Goal: Task Accomplishment & Management: Manage account settings

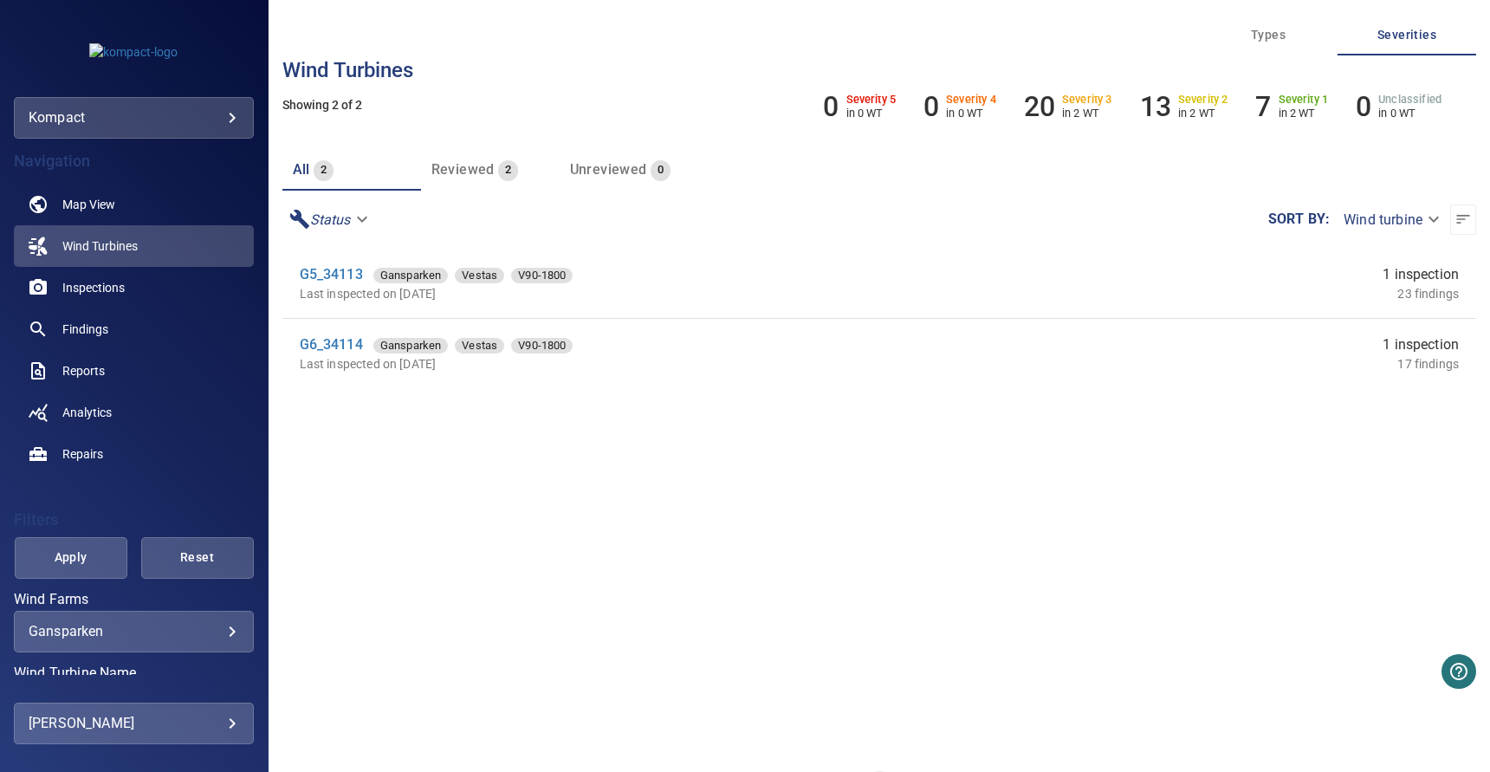
click at [145, 125] on body "**********" at bounding box center [745, 386] width 1490 height 772
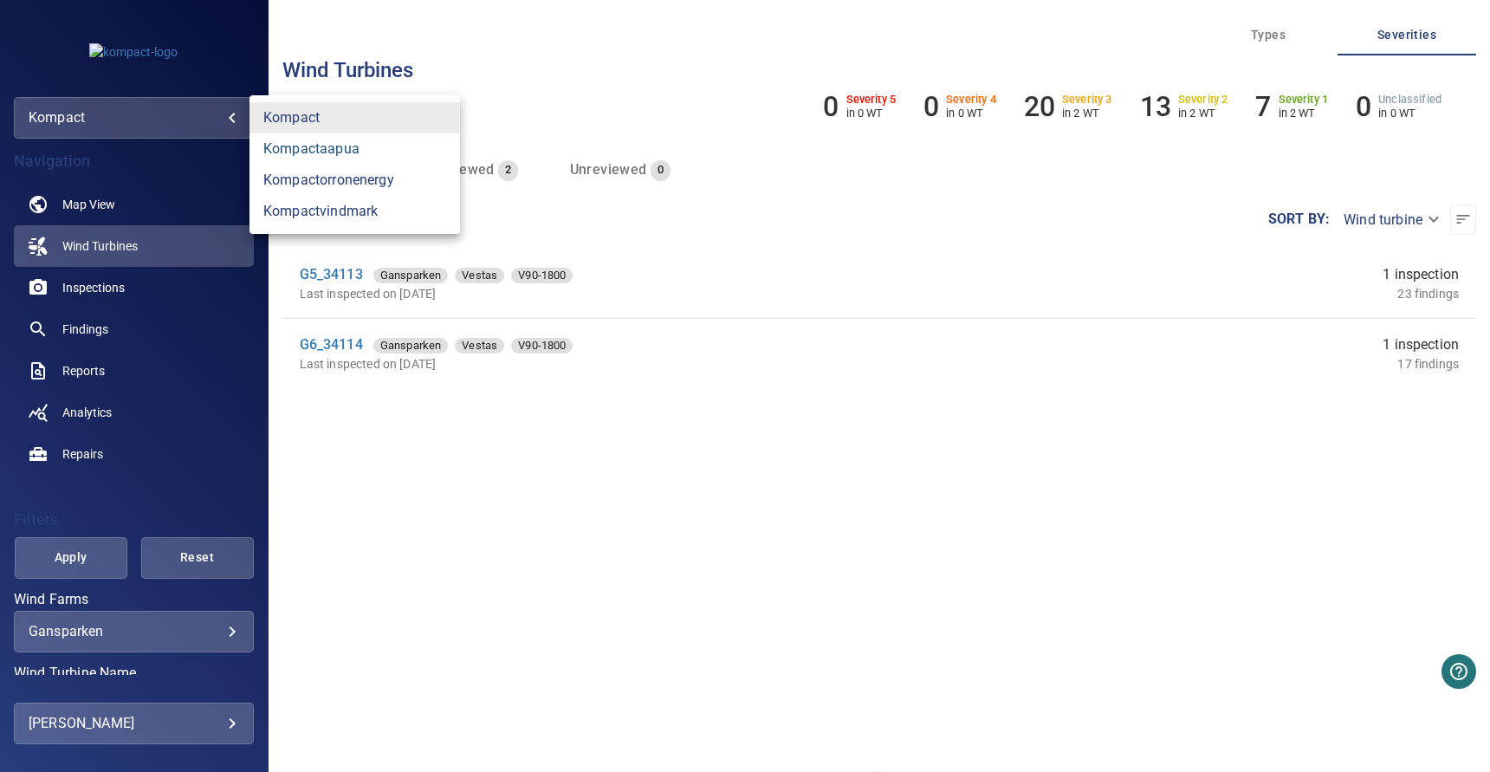
click at [337, 158] on link "kompactaapua" at bounding box center [355, 148] width 211 height 31
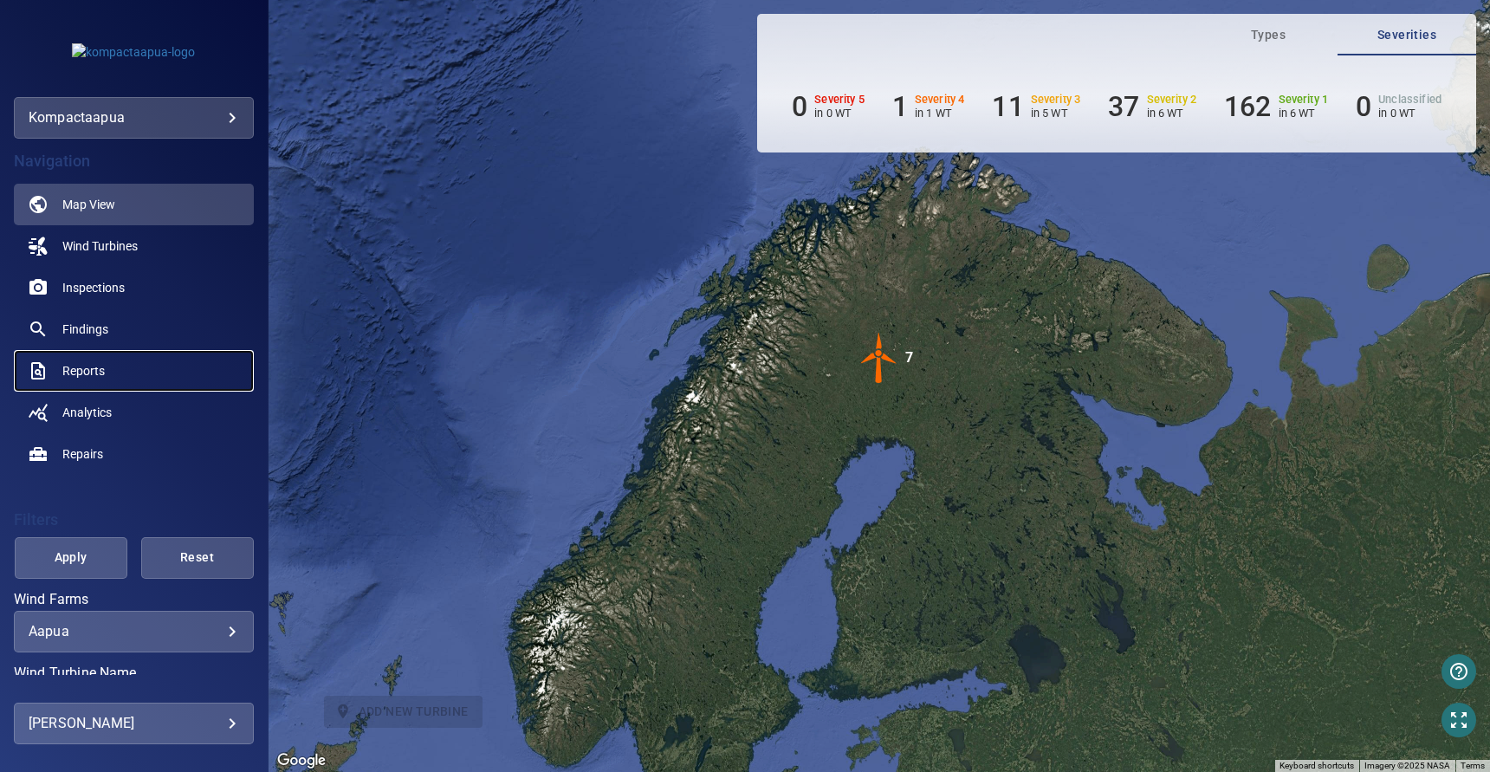
click at [97, 362] on span "Reports" at bounding box center [83, 370] width 42 height 17
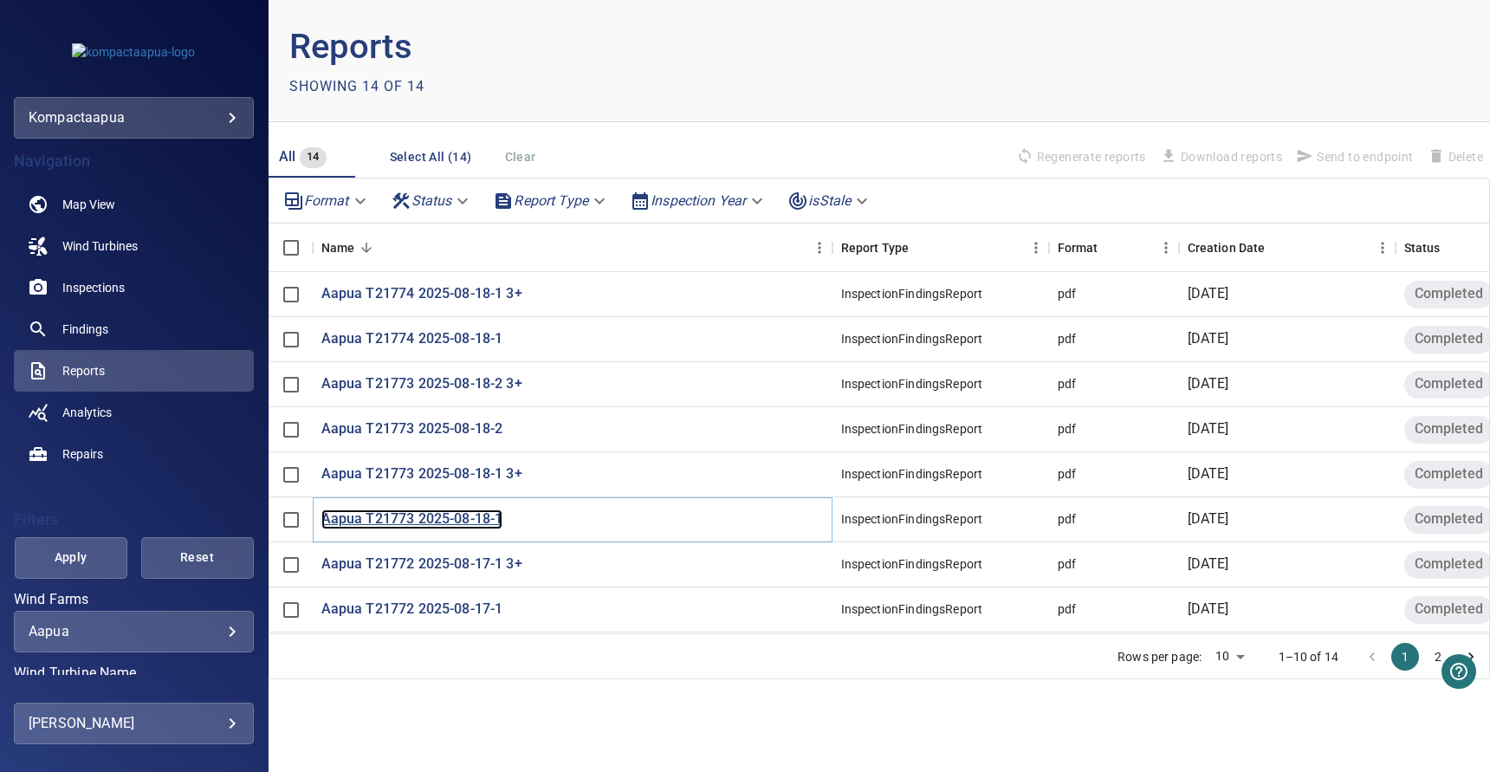
click at [419, 517] on p "Aapua T21773 2025-08-18-1" at bounding box center [412, 520] width 182 height 20
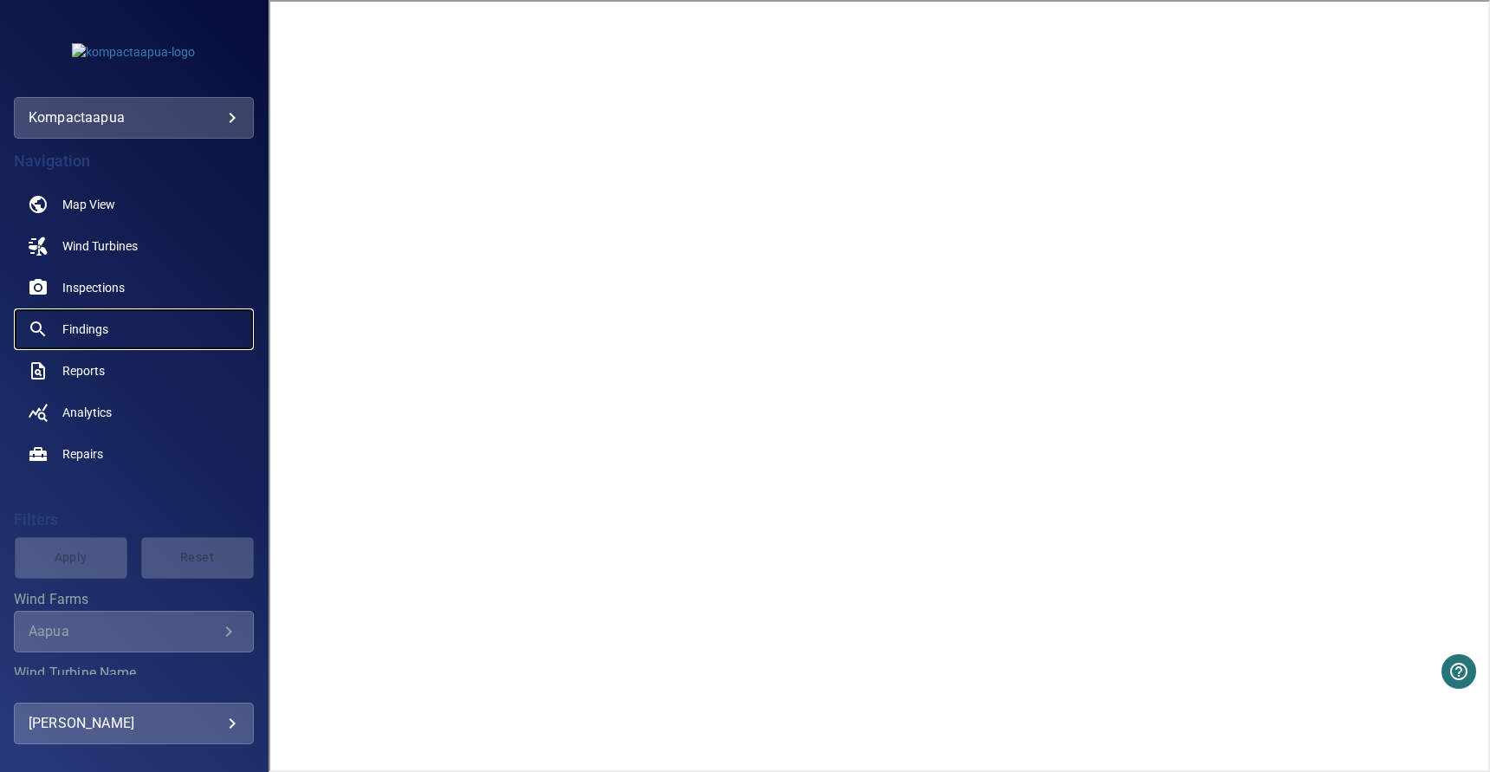
click at [106, 332] on span "Findings" at bounding box center [85, 329] width 46 height 17
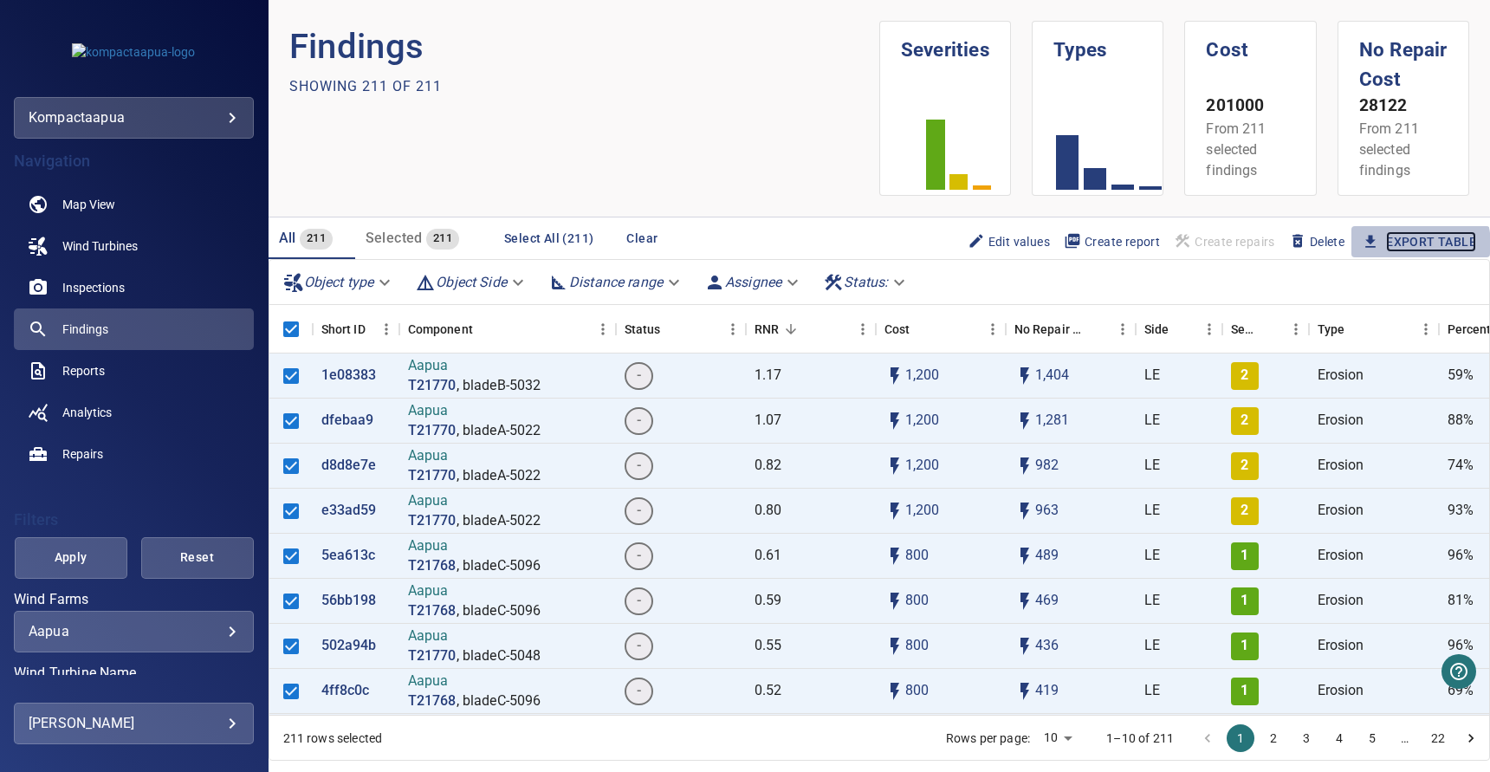
click at [1399, 246] on link "Export Table" at bounding box center [1431, 242] width 90 height 22
click at [491, 328] on icon "Sort" at bounding box center [485, 329] width 16 height 16
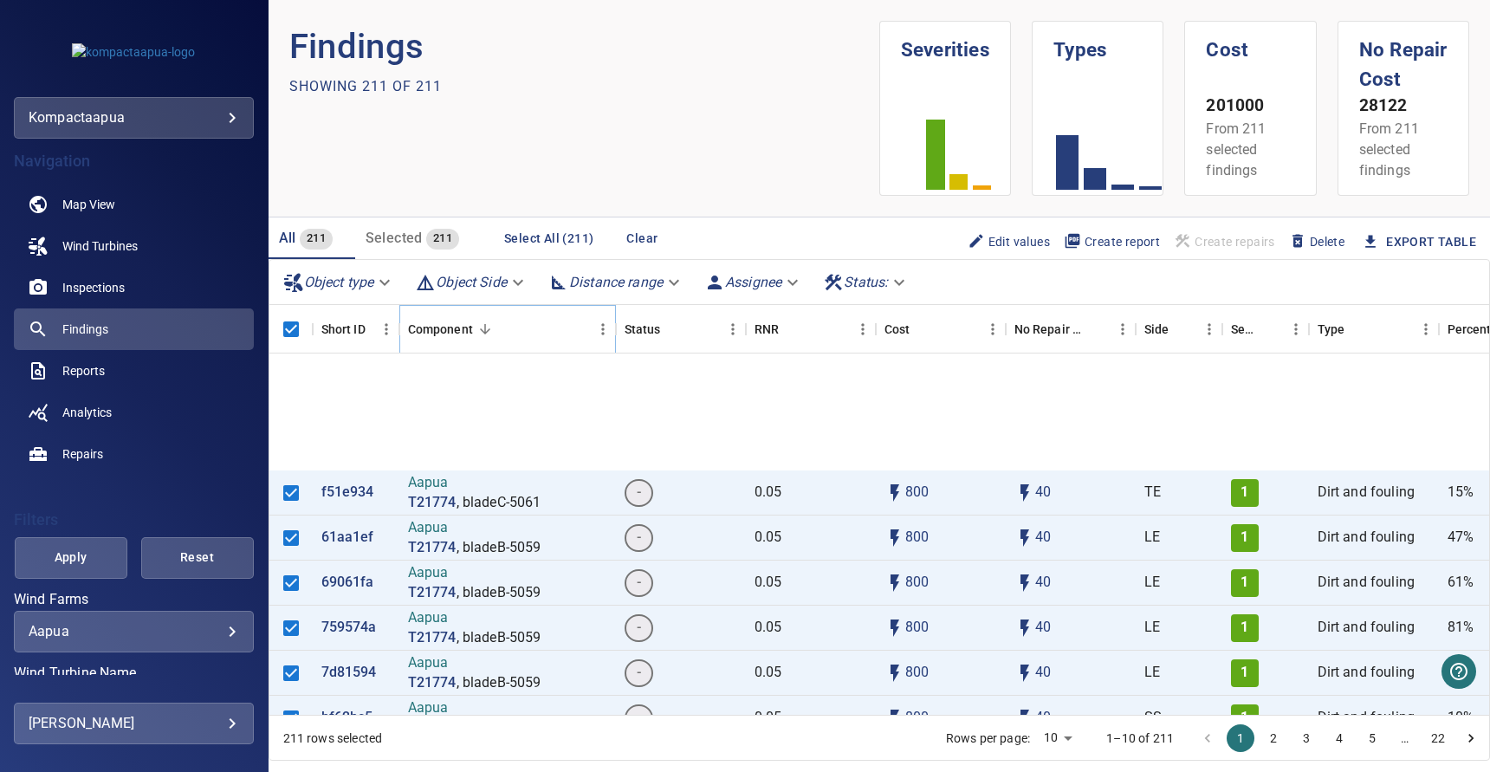
scroll to position [188, 0]
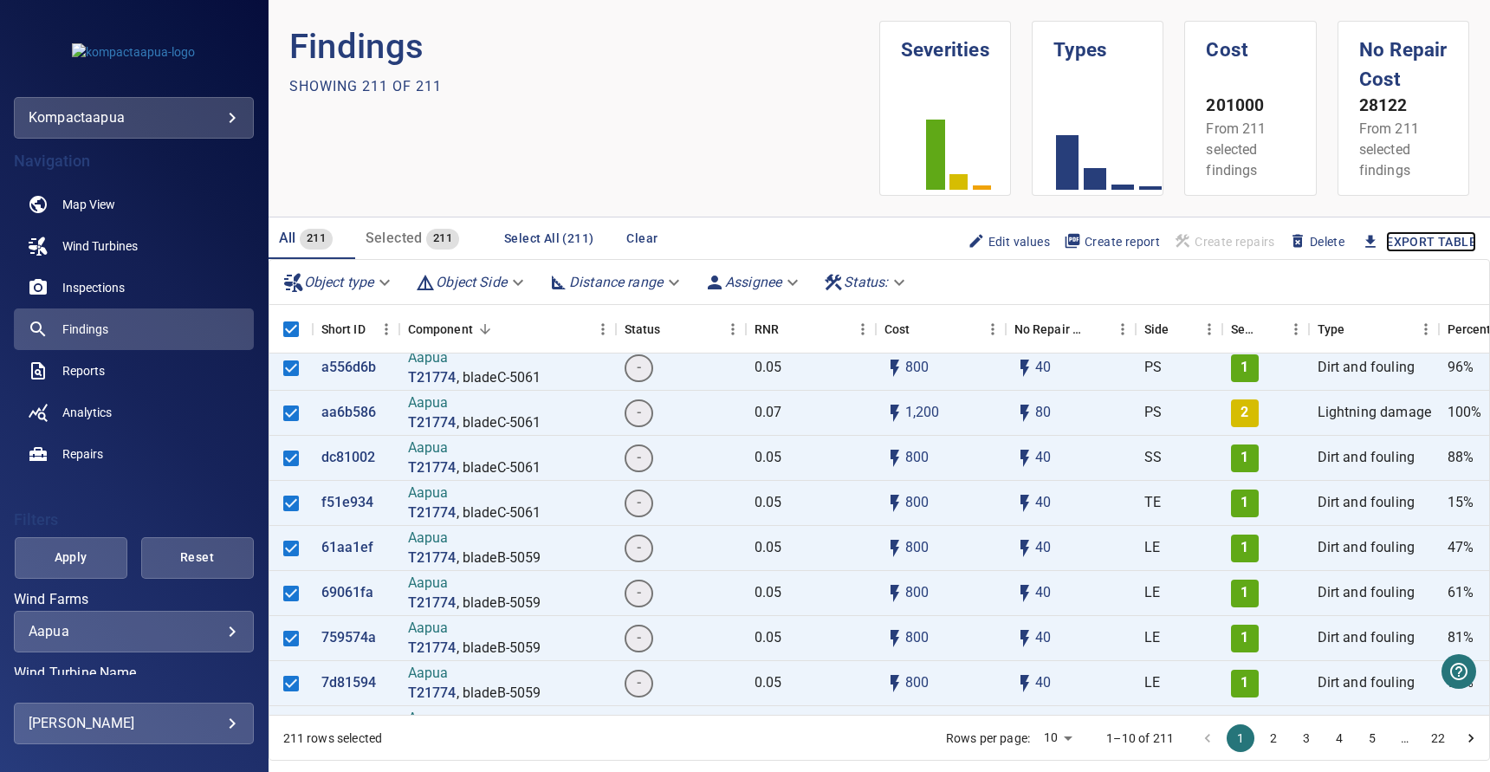
click at [1435, 242] on link "Export Table" at bounding box center [1431, 242] width 90 height 22
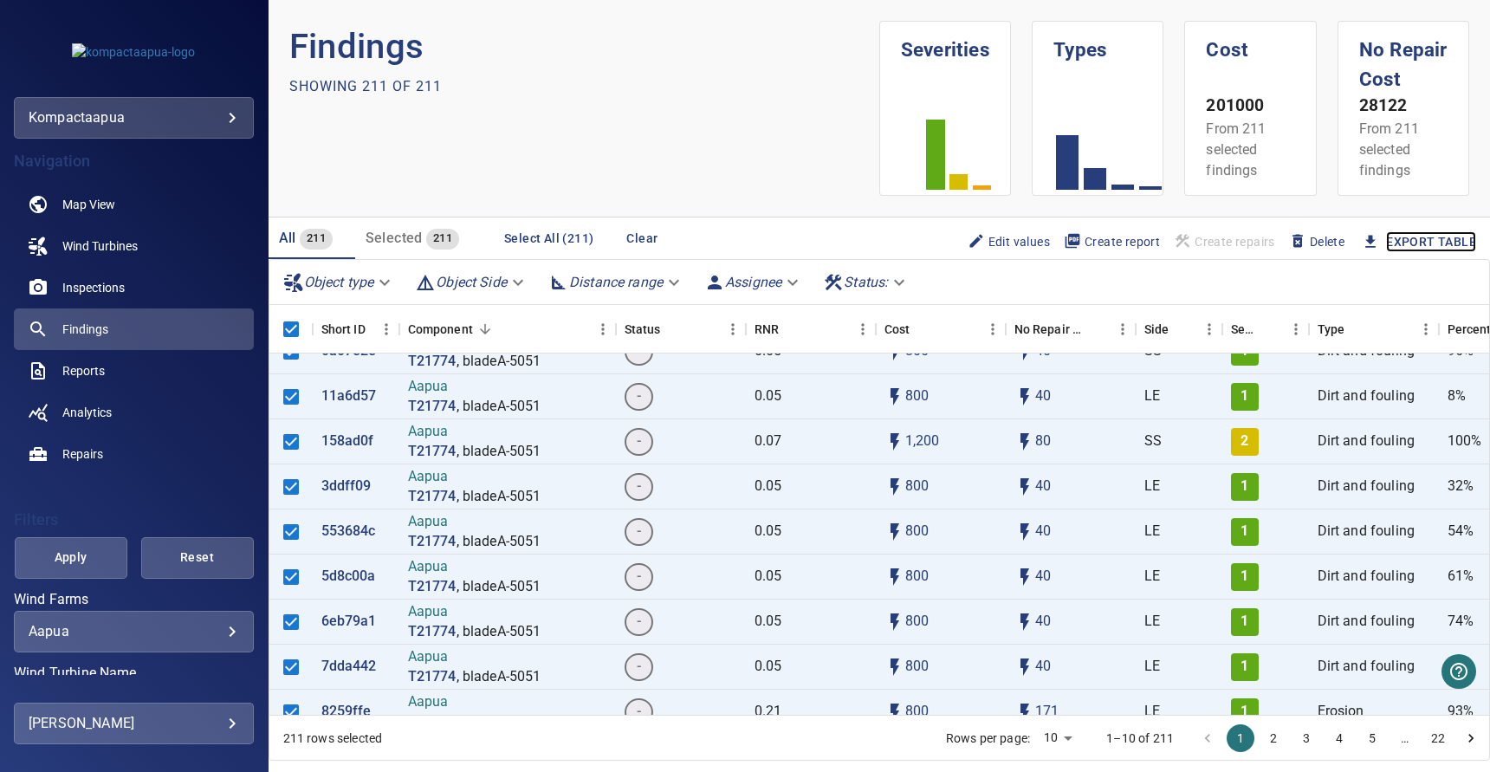
scroll to position [746, 0]
click at [95, 371] on span "Reports" at bounding box center [83, 370] width 42 height 17
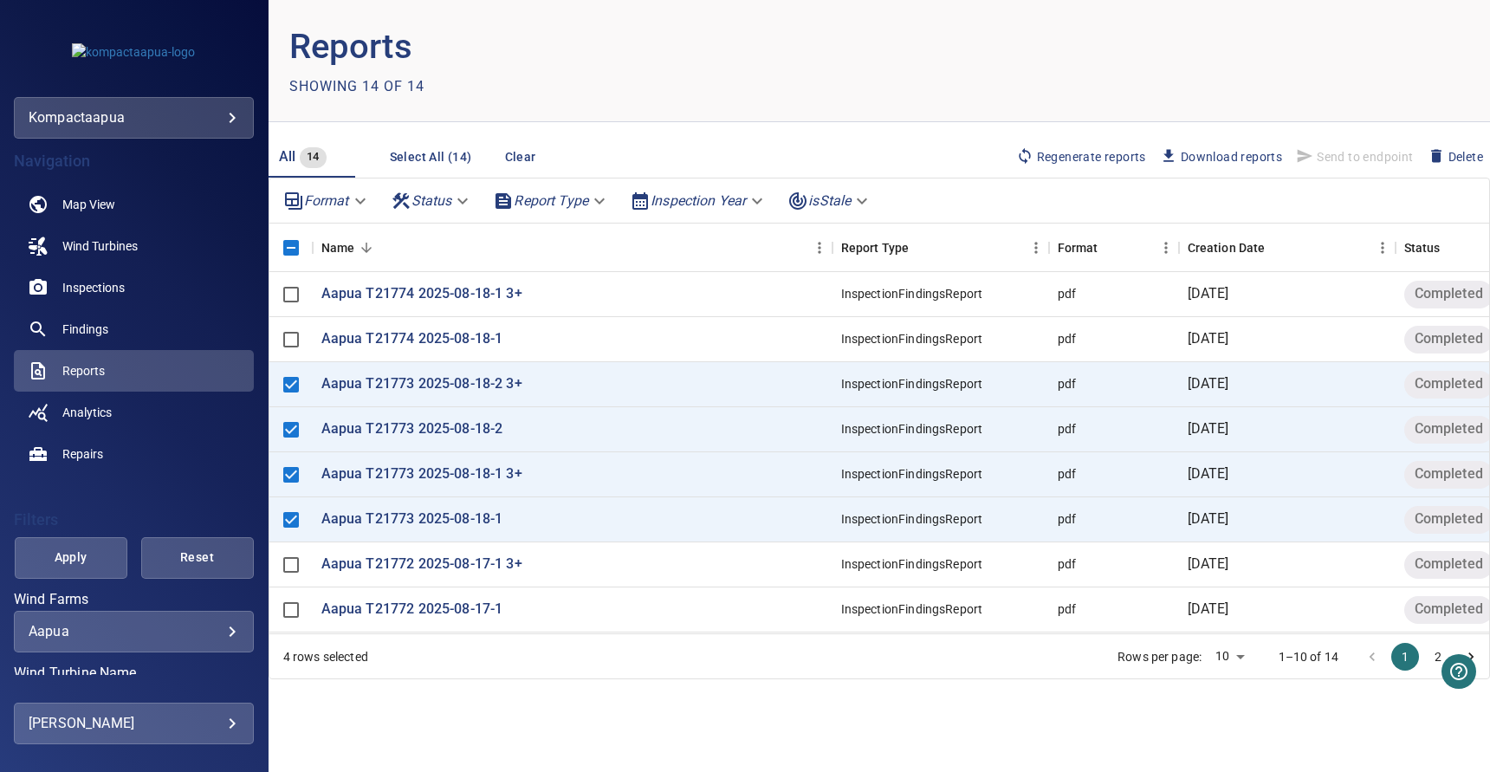
click at [1075, 147] on span "Regenerate reports" at bounding box center [1081, 156] width 130 height 19
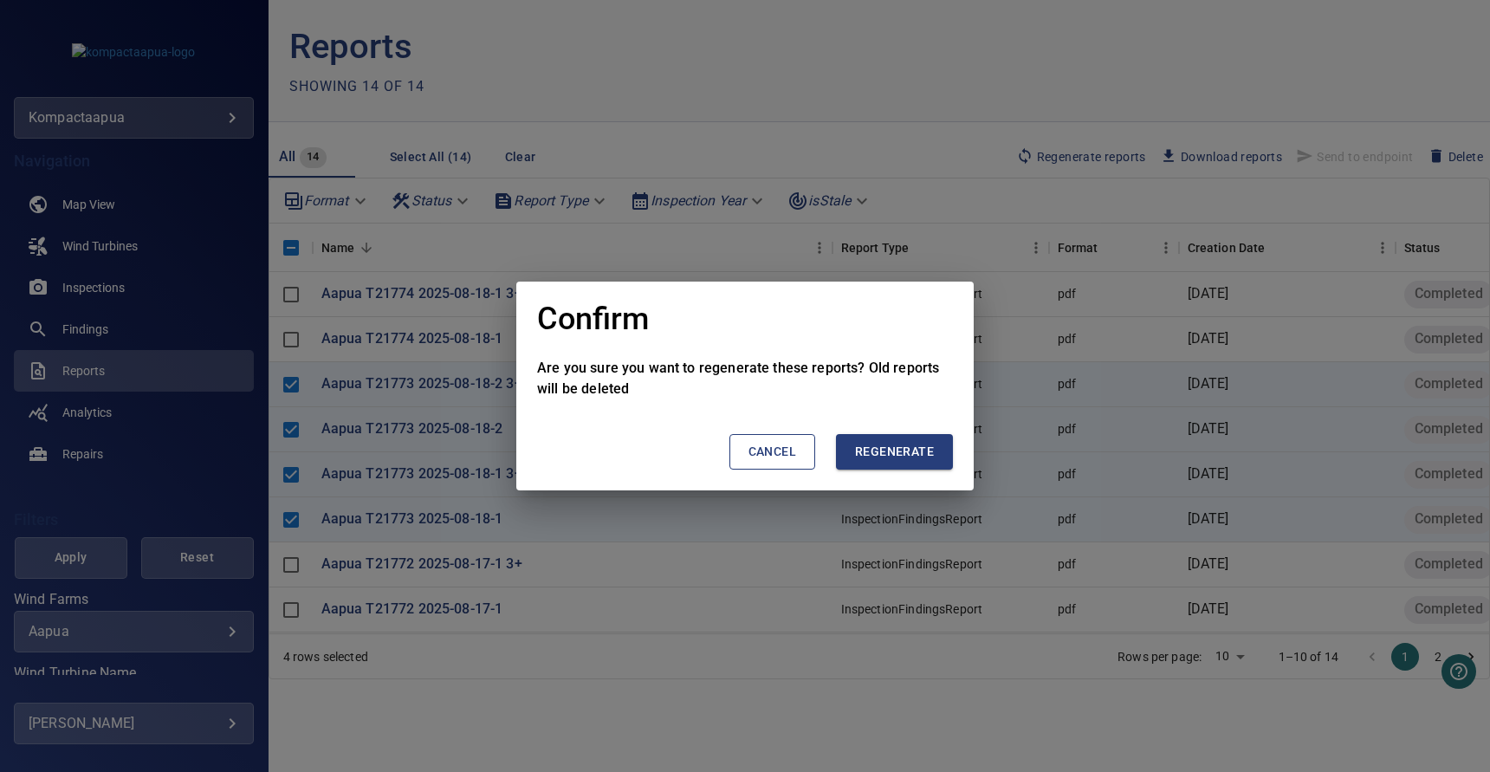
click at [881, 448] on span "Regenerate" at bounding box center [894, 452] width 79 height 22
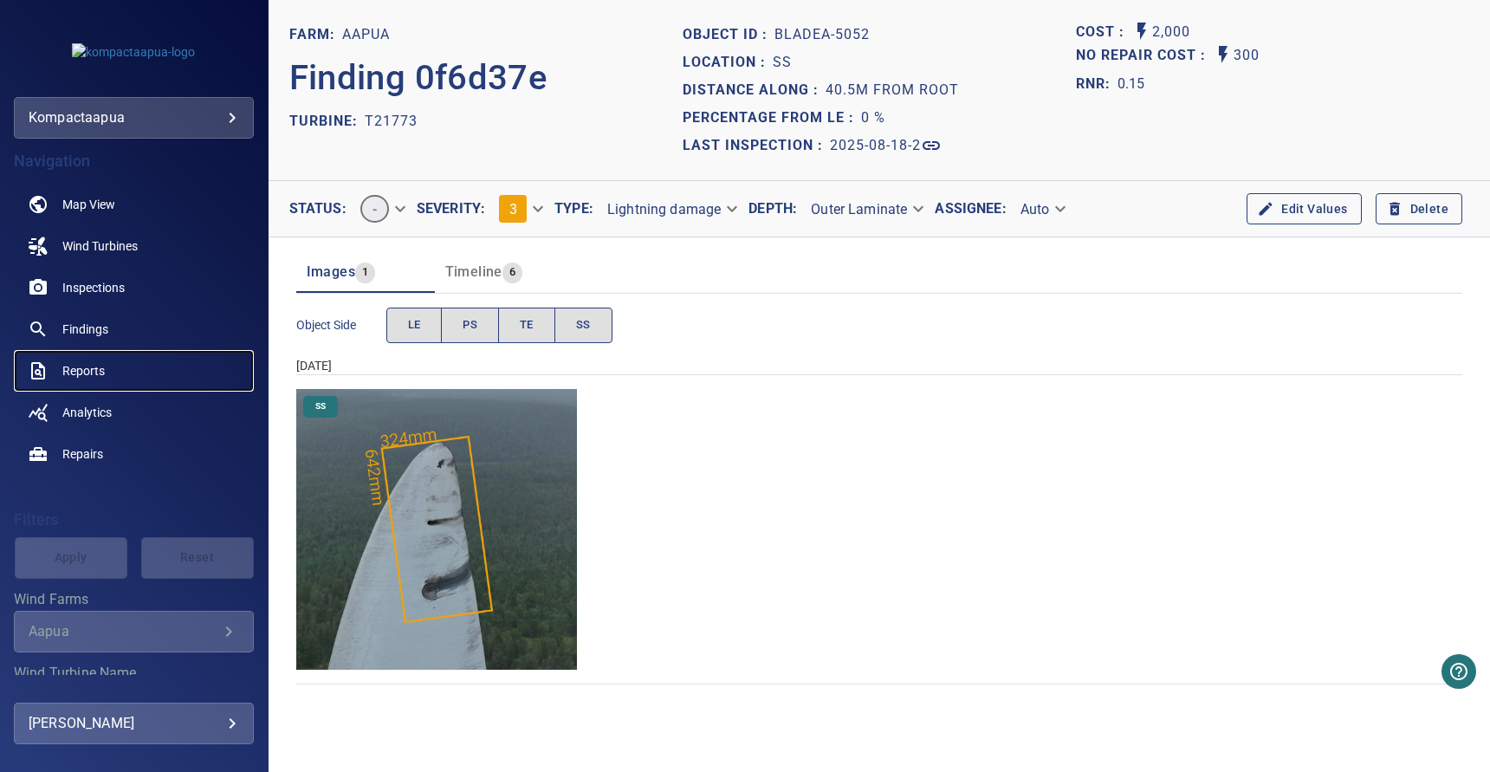
click at [94, 369] on span "Reports" at bounding box center [83, 370] width 42 height 17
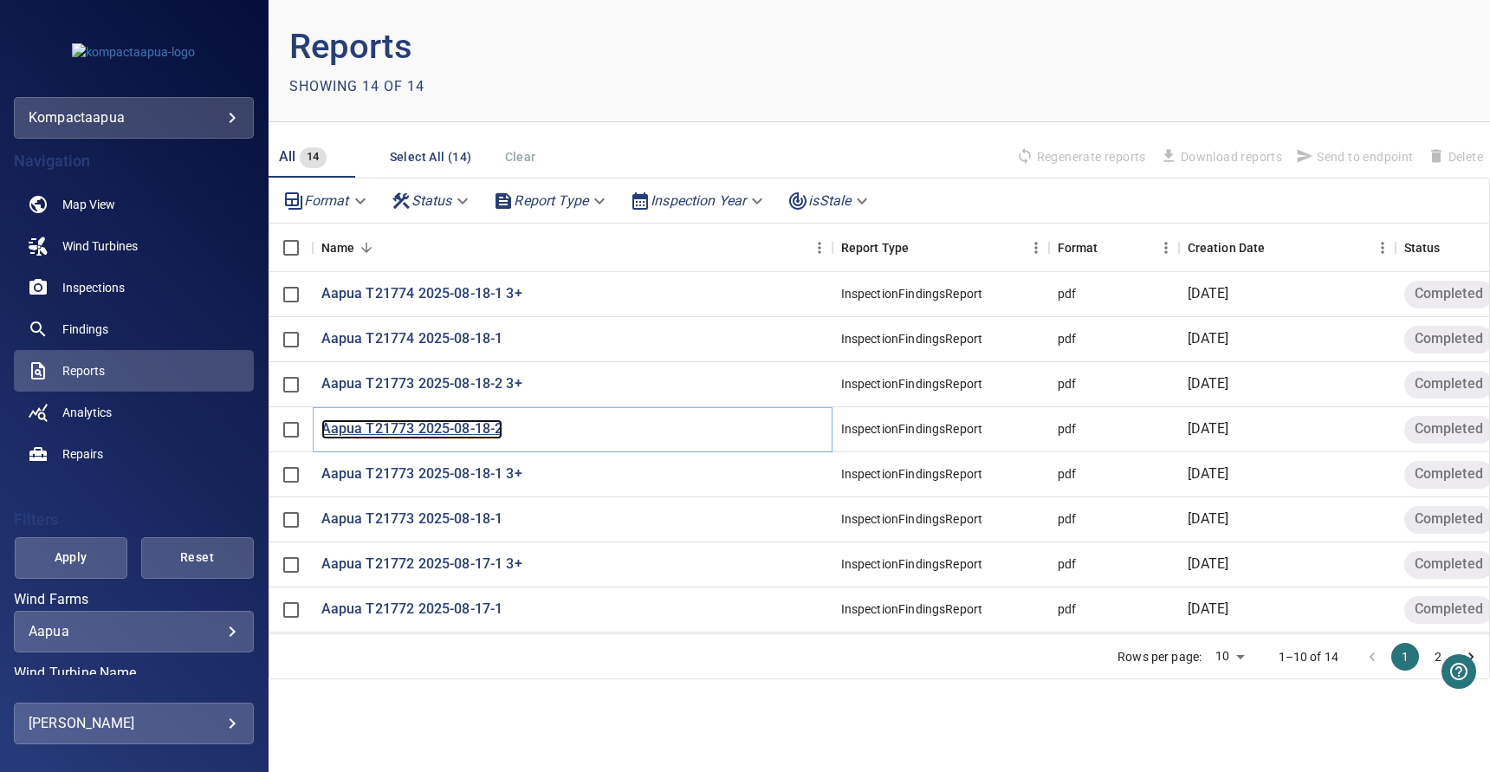
click at [471, 432] on p "Aapua T21773 2025-08-18-2" at bounding box center [412, 429] width 182 height 20
